Goal: Check status: Check status

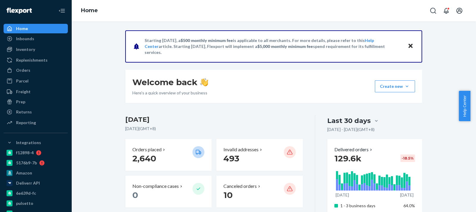
click at [38, 75] on ul "Home Inbounds Shipping Plans Problems Inventory Products Branded Packaging Repl…" at bounding box center [36, 76] width 64 height 104
click at [37, 73] on div "Orders" at bounding box center [35, 70] width 63 height 8
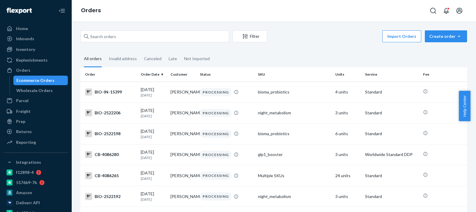
click at [139, 27] on div "Filter Import Orders Create order Ecommerce order Removal order All orders Inva…" at bounding box center [273, 116] width 404 height 190
click at [140, 37] on input "text" at bounding box center [154, 36] width 149 height 12
paste input "2421470"
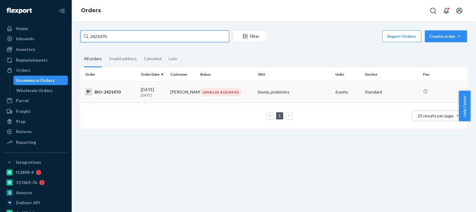
type input "2421470"
click at [175, 88] on td "[PERSON_NAME]" at bounding box center [183, 91] width 30 height 21
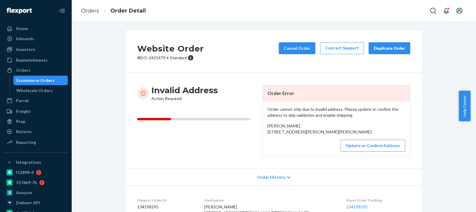
scroll to position [74, 0]
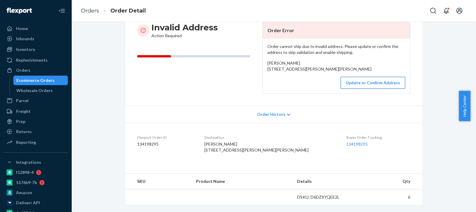
click at [380, 83] on button "Update or Confirm Address" at bounding box center [372, 83] width 64 height 12
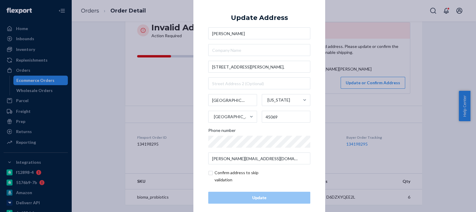
scroll to position [7, 0]
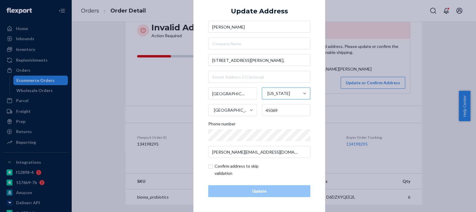
click at [268, 99] on div "[US_STATE]" at bounding box center [280, 93] width 37 height 18
click at [267, 99] on input "[US_STATE]" at bounding box center [267, 93] width 1 height 12
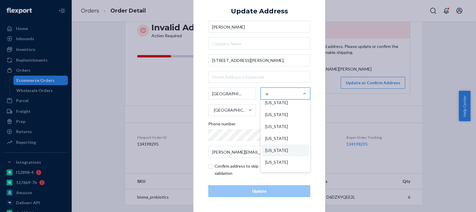
scroll to position [0, 0]
type input "[US_STATE]"
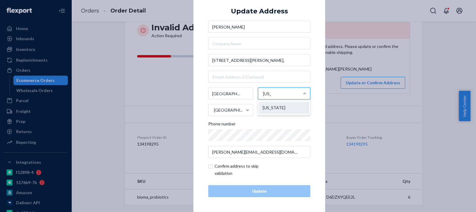
click at [268, 105] on div "[US_STATE]" at bounding box center [284, 108] width 50 height 12
click at [268, 99] on input "[US_STATE]" at bounding box center [267, 93] width 8 height 12
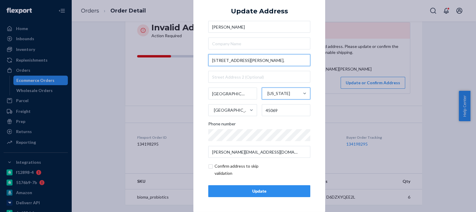
click at [246, 62] on input "[STREET_ADDRESS][PERSON_NAME]," at bounding box center [259, 60] width 102 height 12
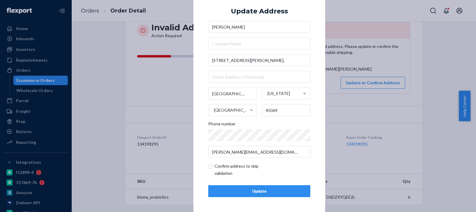
click at [317, 106] on div "× Update Address [PERSON_NAME] [STREET_ADDRESS][PERSON_NAME][PERSON_NAME][US_ST…" at bounding box center [259, 99] width 132 height 225
click at [263, 189] on div "Update" at bounding box center [259, 191] width 92 height 6
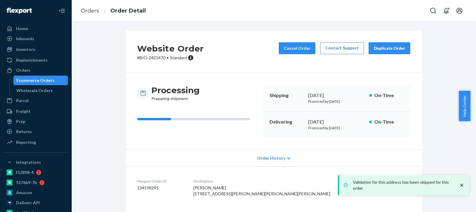
scroll to position [55, 0]
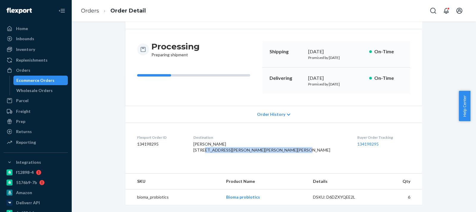
drag, startPoint x: 215, startPoint y: 138, endPoint x: 264, endPoint y: 142, distance: 48.3
click at [264, 142] on dl "Flexport Order ID 134198295 Destination [PERSON_NAME] [STREET_ADDRESS][PERSON_N…" at bounding box center [273, 144] width 297 height 45
copy span "[STREET_ADDRESS][PERSON_NAME][PERSON_NAME][PERSON_NAME]-"
